Goal: Find specific fact: Find specific fact

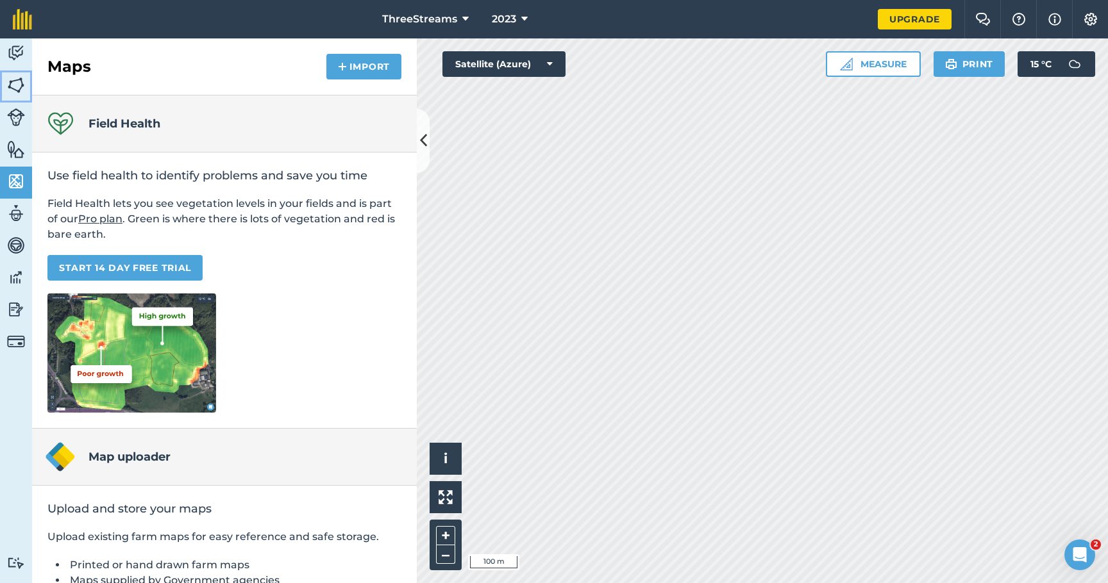
click at [19, 84] on img at bounding box center [16, 85] width 18 height 19
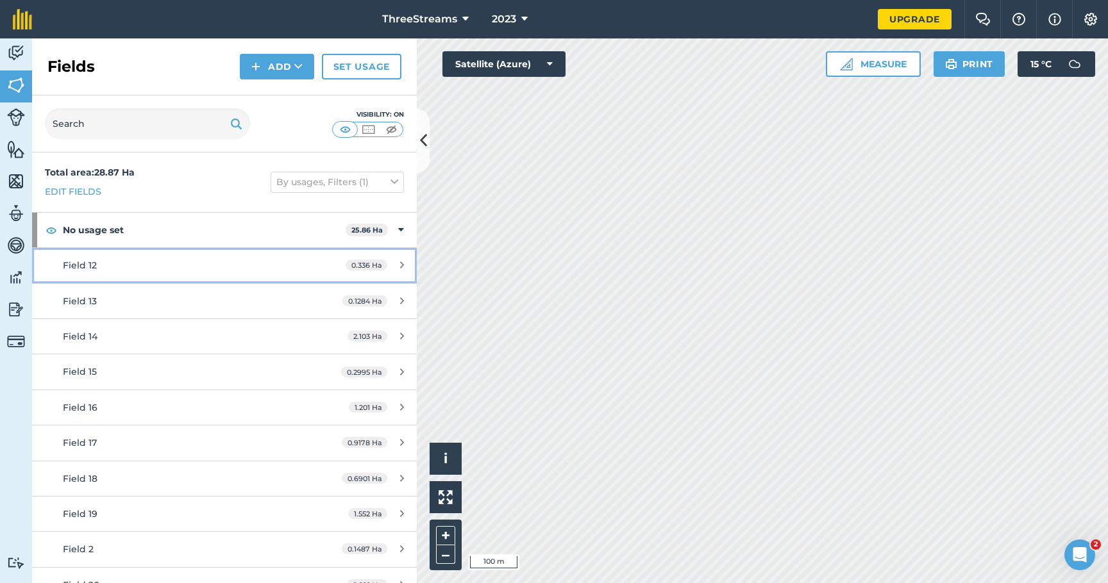
click at [158, 268] on div "Field 12" at bounding box center [183, 265] width 241 height 14
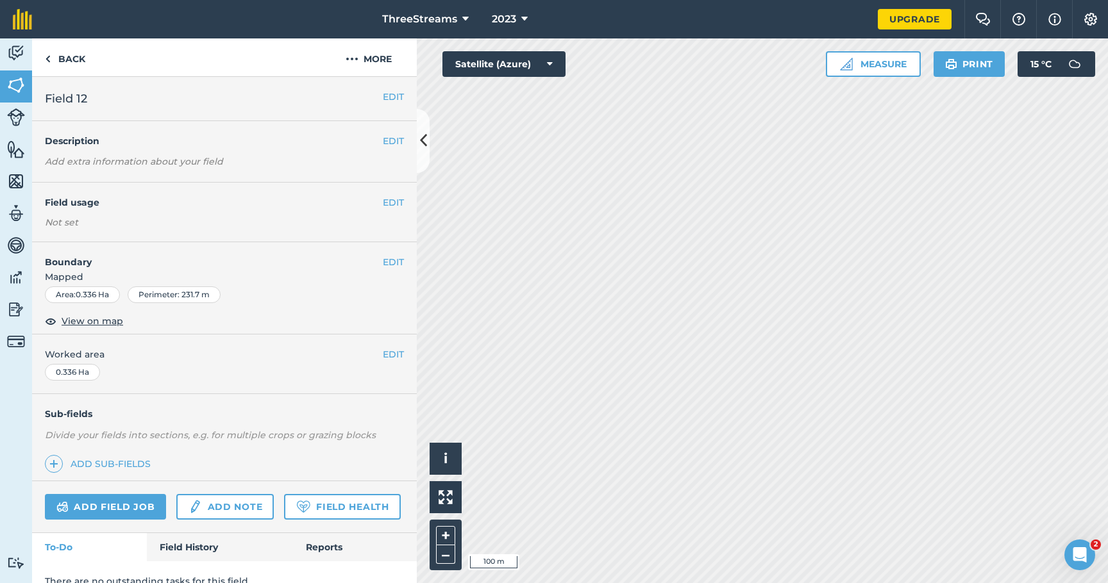
click at [89, 295] on div "Area : 0.336 Ha" at bounding box center [82, 295] width 75 height 17
click at [383, 261] on button "EDIT" at bounding box center [393, 262] width 21 height 14
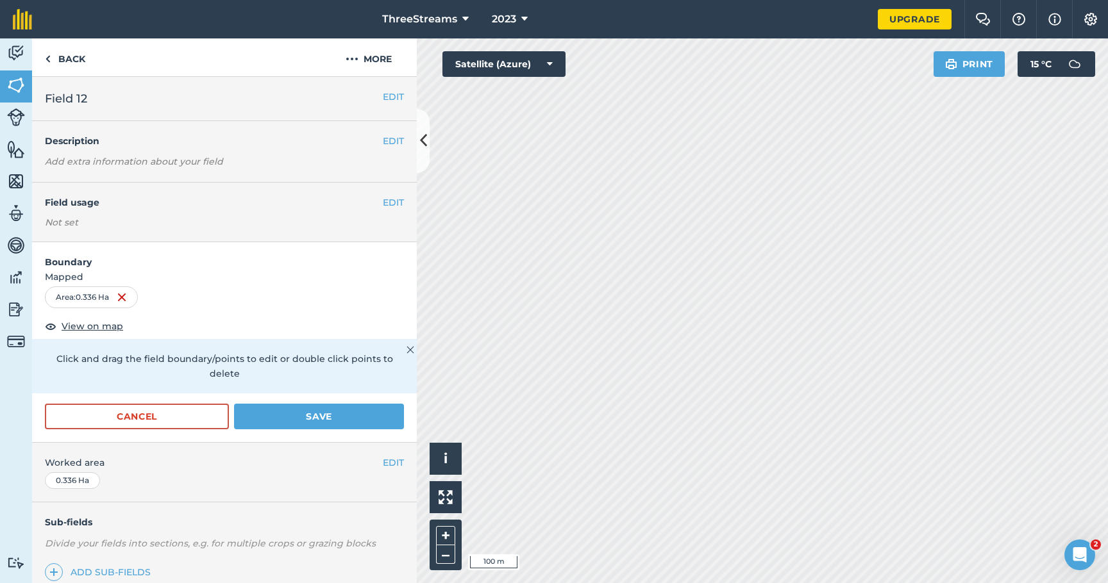
click at [406, 348] on img at bounding box center [410, 349] width 8 height 15
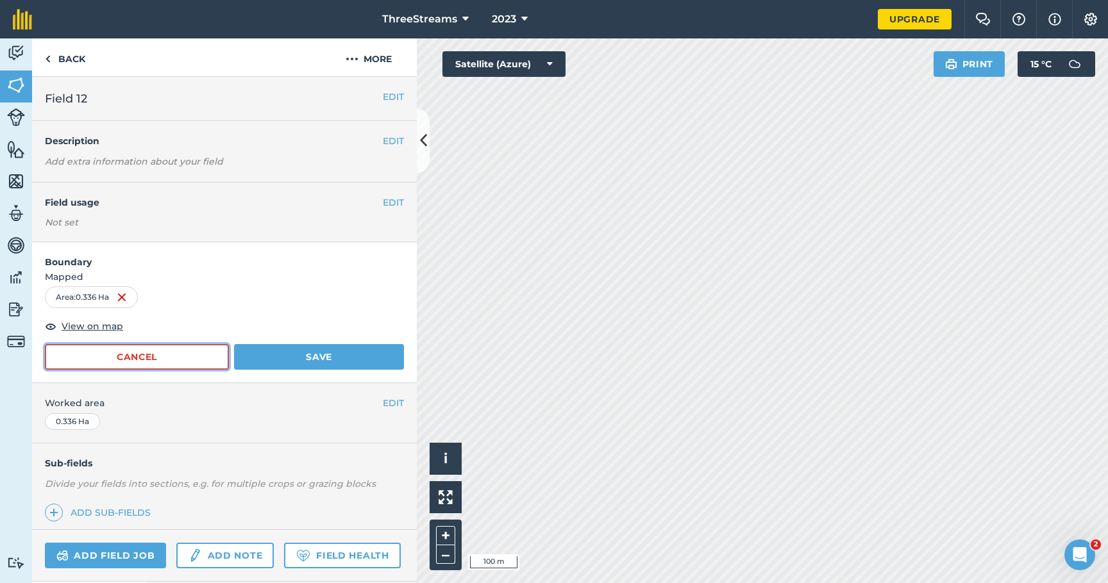
click at [151, 358] on button "Cancel" at bounding box center [137, 357] width 184 height 26
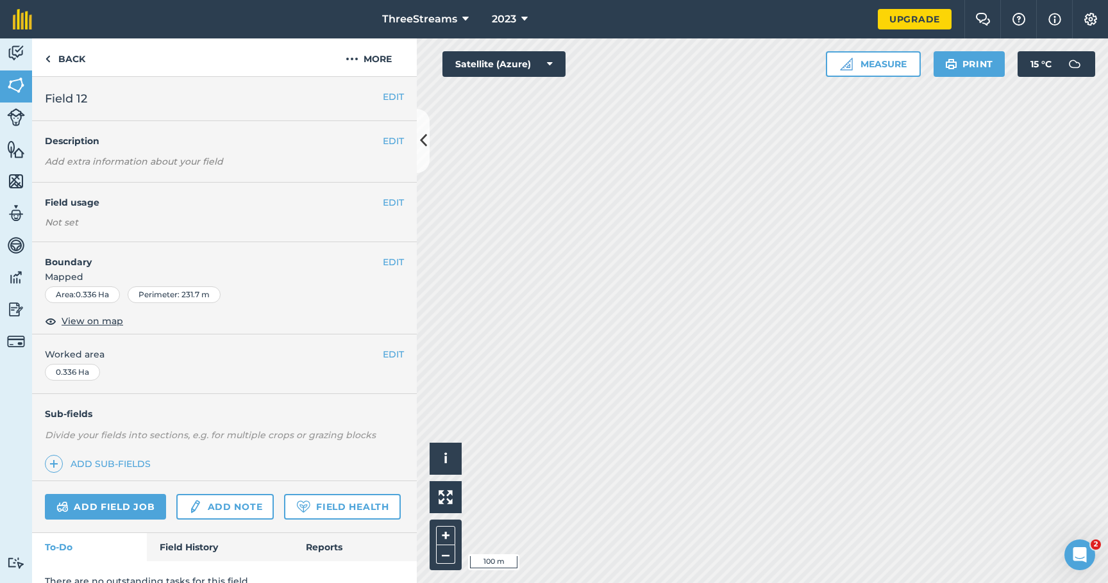
click at [156, 293] on div "Perimeter : 231.7 m" at bounding box center [174, 295] width 93 height 17
click at [60, 261] on h4 "Boundary" at bounding box center [207, 255] width 351 height 27
copy h4 "Boundary"
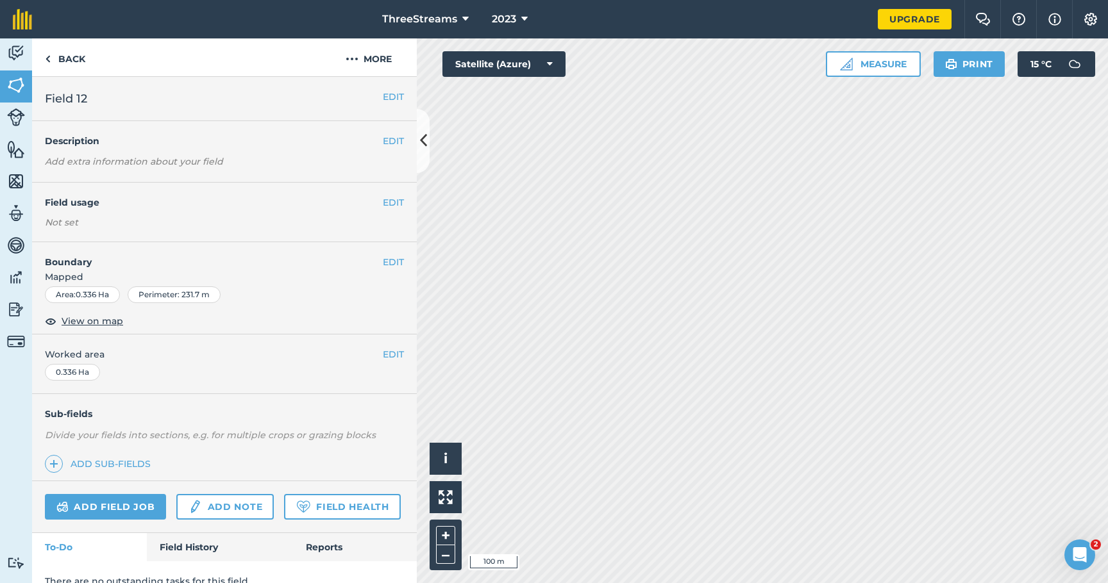
click at [154, 299] on div "Perimeter : 231.7 m" at bounding box center [174, 295] width 93 height 17
click at [158, 297] on div "Perimeter : 231.7 m" at bounding box center [174, 295] width 93 height 17
copy div "Perimeter"
